Goal: Task Accomplishment & Management: Use online tool/utility

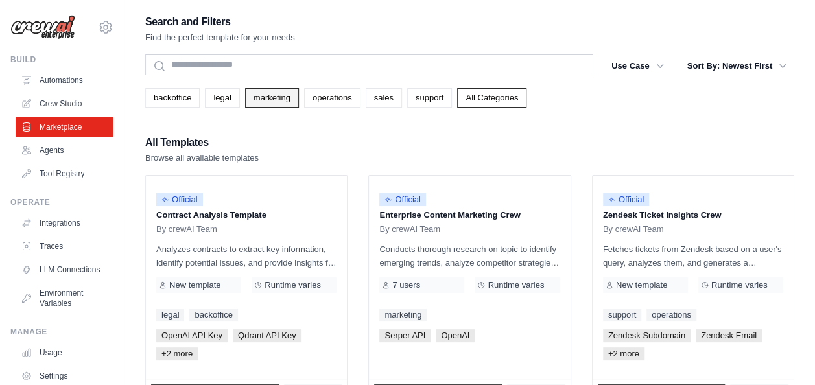
click at [279, 97] on link "marketing" at bounding box center [272, 97] width 54 height 19
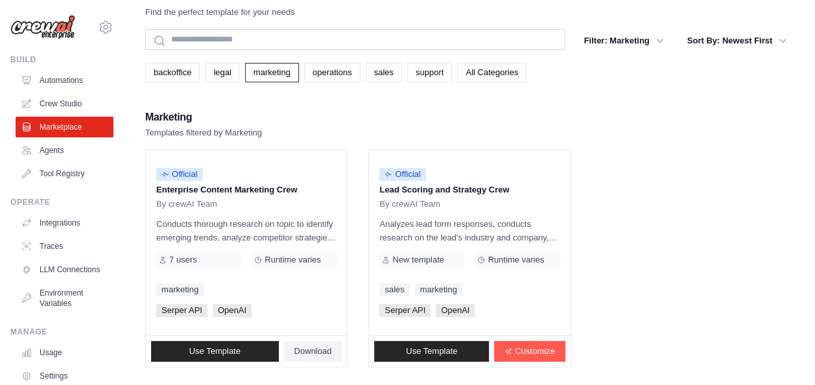
scroll to position [26, 0]
click at [256, 230] on p "Conducts thorough research on topic to identify emerging trends, analyze compet…" at bounding box center [246, 230] width 180 height 27
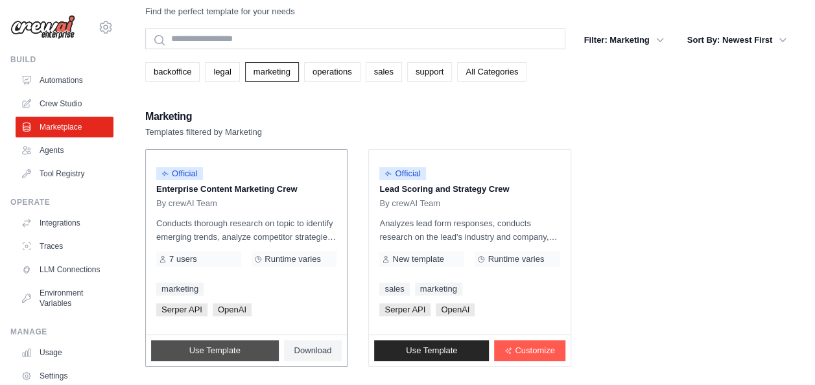
click at [222, 348] on span "Use Template" at bounding box center [214, 351] width 51 height 10
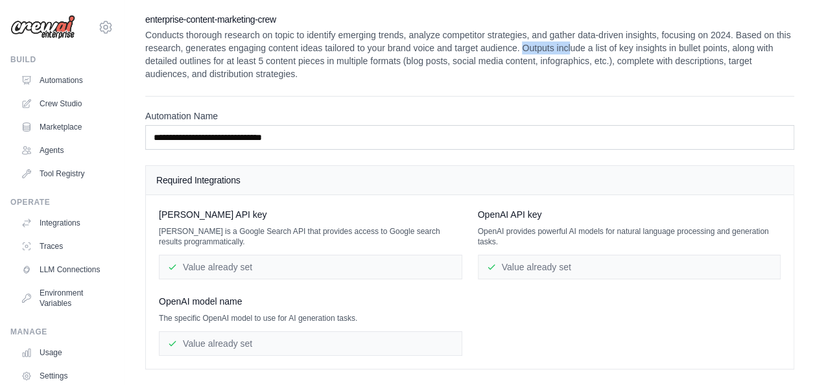
drag, startPoint x: 523, startPoint y: 49, endPoint x: 569, endPoint y: 53, distance: 46.9
click at [569, 53] on p "Conducts thorough research on topic to identify emerging trends, analyze compet…" at bounding box center [469, 55] width 649 height 52
drag, startPoint x: 569, startPoint y: 53, endPoint x: 562, endPoint y: 79, distance: 26.9
click at [562, 79] on p "Conducts thorough research on topic to identify emerging trends, analyze compet…" at bounding box center [469, 55] width 649 height 52
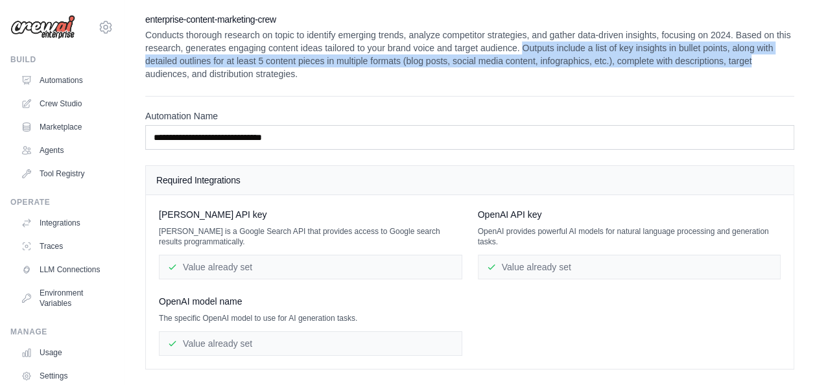
drag, startPoint x: 522, startPoint y: 49, endPoint x: 756, endPoint y: 66, distance: 234.1
click at [756, 66] on p "Conducts thorough research on topic to identify emerging trends, analyze compet…" at bounding box center [469, 55] width 649 height 52
click at [730, 66] on p "Conducts thorough research on topic to identify emerging trends, analyze compet…" at bounding box center [469, 55] width 649 height 52
